Goal: Ask a question

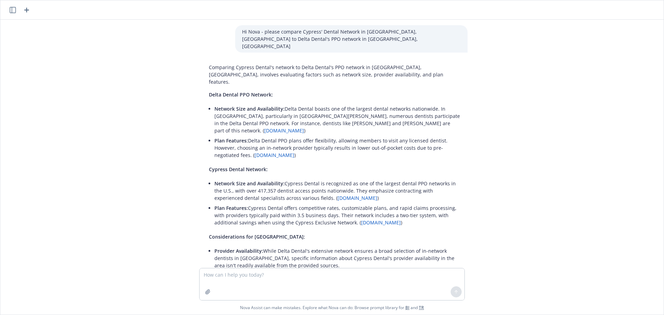
click at [17, 6] on div at bounding box center [20, 10] width 22 height 8
click at [7, 10] on header at bounding box center [331, 9] width 663 height 19
click at [15, 11] on icon "button" at bounding box center [13, 10] width 6 height 6
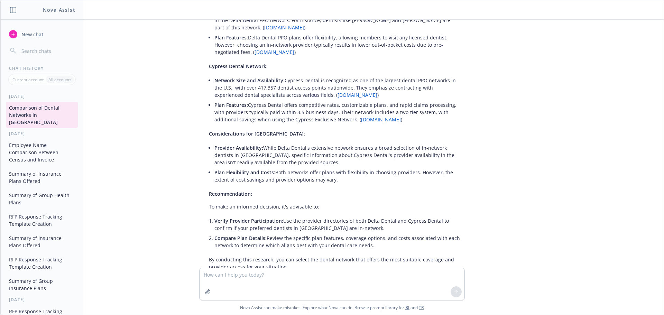
click at [153, 123] on div "Hi Nova - please compare Cypress' Dental Network in [GEOGRAPHIC_DATA], [GEOGRAP…" at bounding box center [331, 144] width 657 height 248
